Goal: Task Accomplishment & Management: Manage account settings

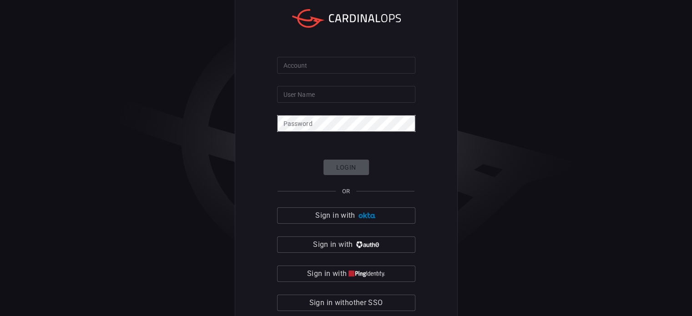
type input "[PERSON_NAME].[PERSON_NAME]"
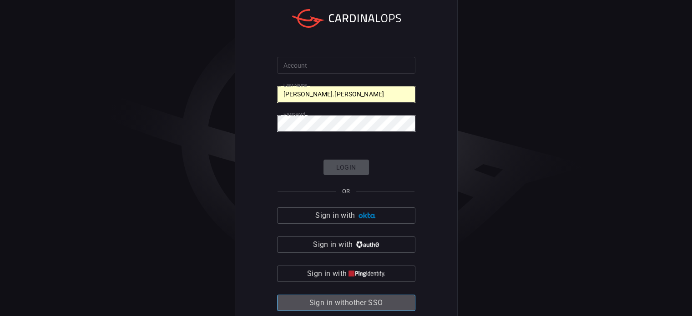
click at [357, 297] on span "Sign in with other SSO" at bounding box center [346, 303] width 74 height 13
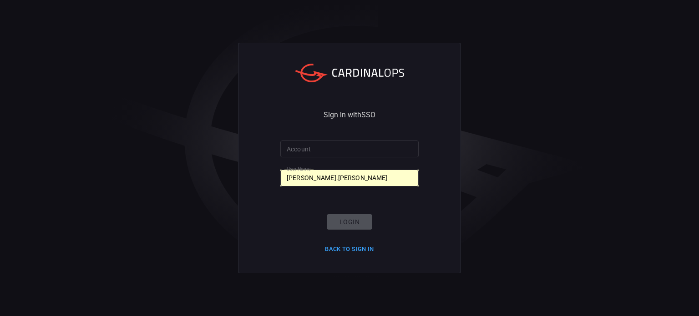
click at [352, 218] on div "Login Back to Sign in" at bounding box center [349, 235] width 60 height 42
click at [337, 184] on input "[PERSON_NAME].[PERSON_NAME]" at bounding box center [349, 178] width 138 height 17
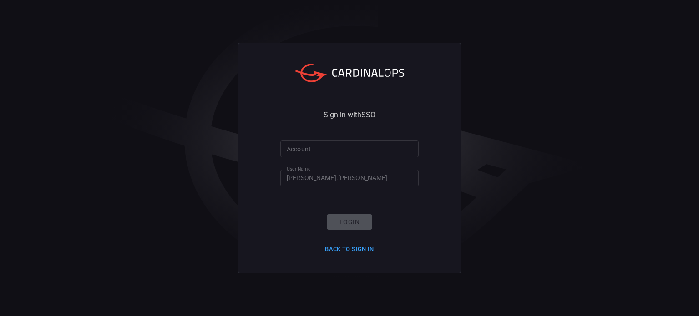
click at [393, 240] on form "Account Account User Name [PERSON_NAME].[PERSON_NAME] User Name Login Back to S…" at bounding box center [349, 199] width 138 height 116
click at [357, 230] on div "Login Back to Sign in" at bounding box center [349, 235] width 60 height 42
click at [342, 192] on form "Account Account User Name [PERSON_NAME].[PERSON_NAME] User Name Login Back to S…" at bounding box center [349, 199] width 138 height 116
click at [336, 179] on input "[PERSON_NAME].[PERSON_NAME]" at bounding box center [349, 178] width 138 height 17
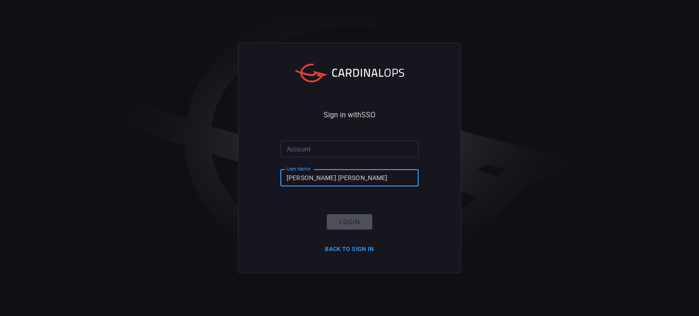
click at [453, 202] on div "Sign in with SSO Account Account User Name [PERSON_NAME].[PERSON_NAME] User Nam…" at bounding box center [349, 158] width 223 height 231
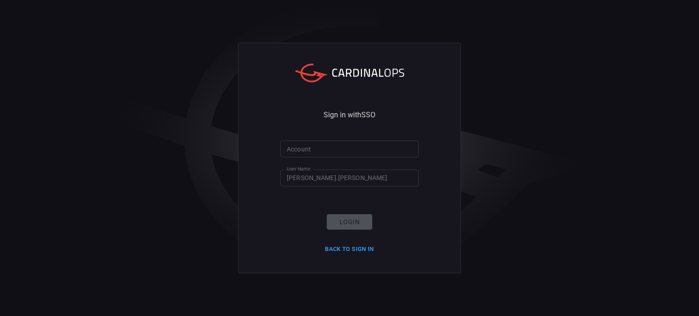
click at [356, 228] on div "Login Back to Sign in" at bounding box center [349, 235] width 60 height 42
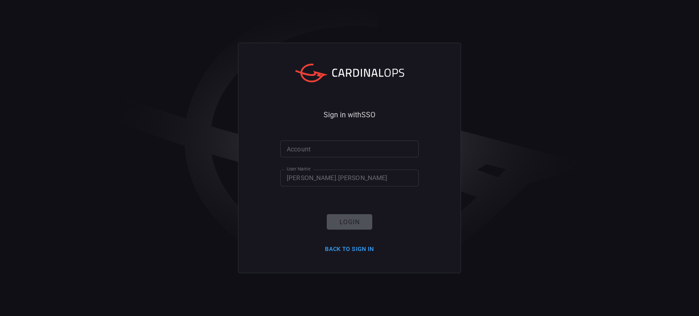
click at [356, 228] on div "Login Back to Sign in" at bounding box center [349, 235] width 60 height 42
click at [361, 250] on button "Back to Sign in" at bounding box center [349, 250] width 60 height 14
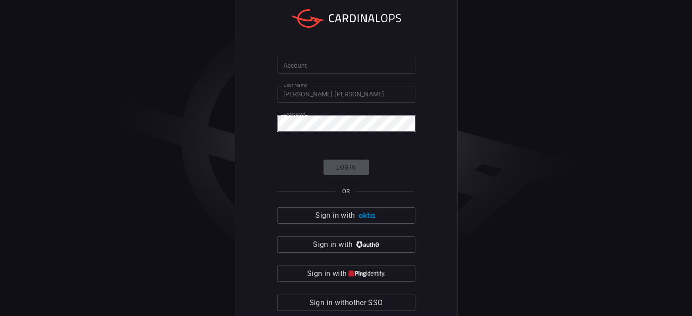
click at [433, 172] on div "Account Account User Name [PERSON_NAME].[PERSON_NAME] User Name Password Passwo…" at bounding box center [346, 158] width 223 height 340
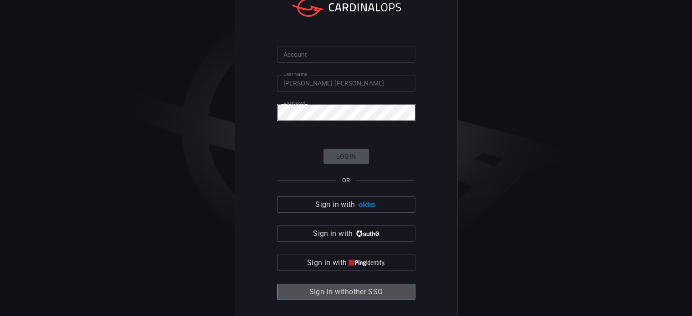
click at [346, 293] on span "Sign in with other SSO" at bounding box center [346, 292] width 74 height 13
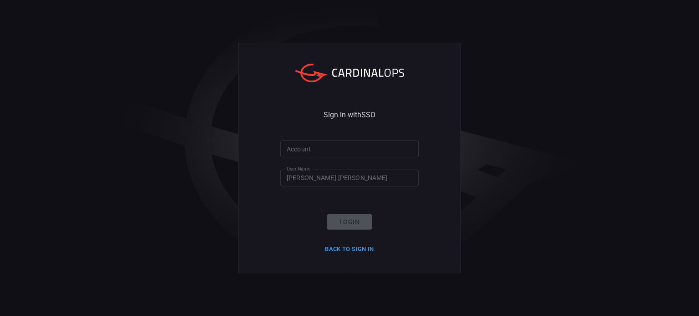
click at [339, 153] on input "Account" at bounding box center [349, 149] width 138 height 17
click at [435, 186] on div "Sign in with SSO Account Account User Name [PERSON_NAME].[PERSON_NAME] User Nam…" at bounding box center [349, 158] width 223 height 231
